Goal: Check status: Check status

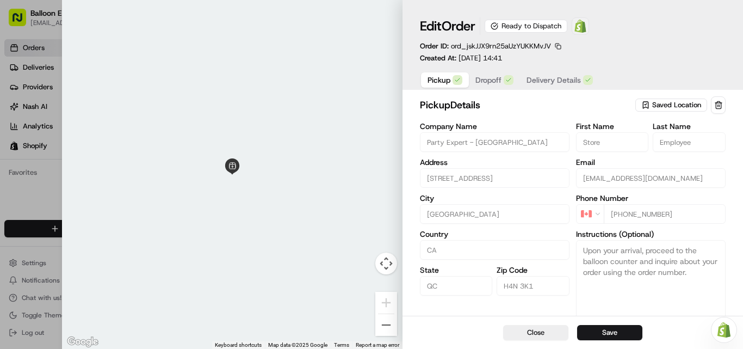
click at [582, 30] on img at bounding box center [580, 26] width 13 height 13
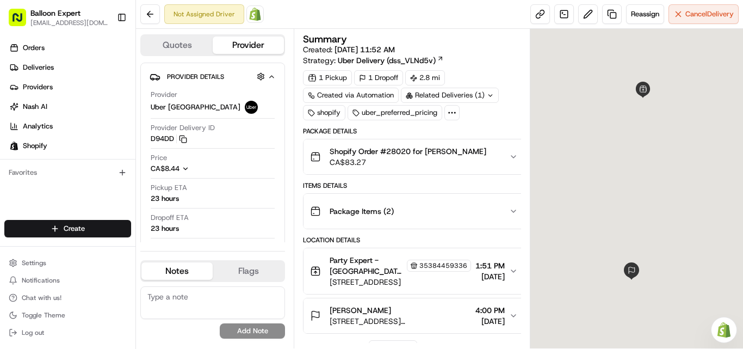
click at [244, 12] on span at bounding box center [255, 14] width 22 height 22
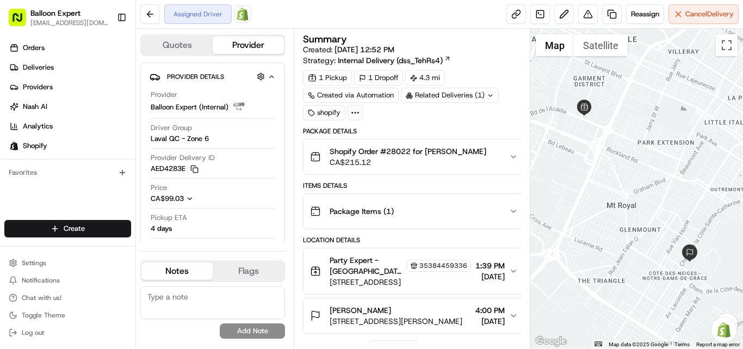
click at [238, 14] on img at bounding box center [242, 14] width 13 height 13
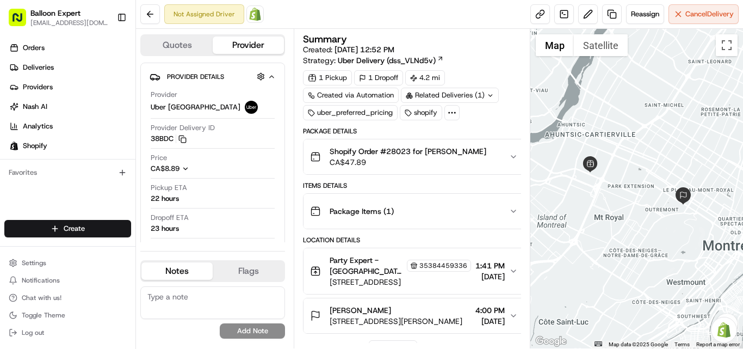
click at [257, 9] on img at bounding box center [255, 14] width 13 height 13
